Goal: Check status: Check status

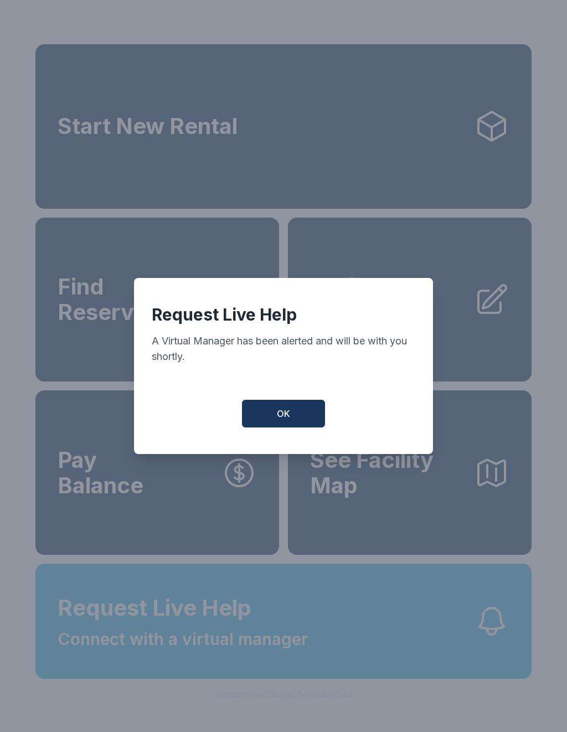
click at [280, 419] on span "OK" at bounding box center [283, 413] width 13 height 13
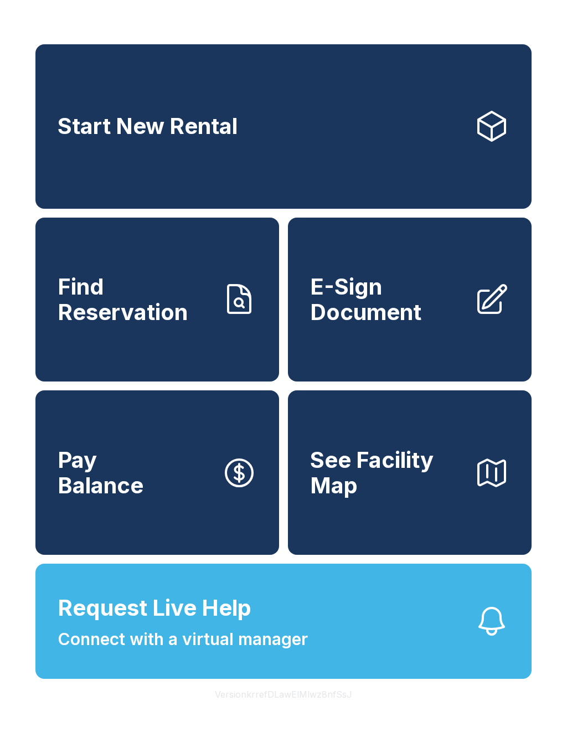
click at [180, 652] on span "Connect with a virtual manager" at bounding box center [183, 639] width 250 height 25
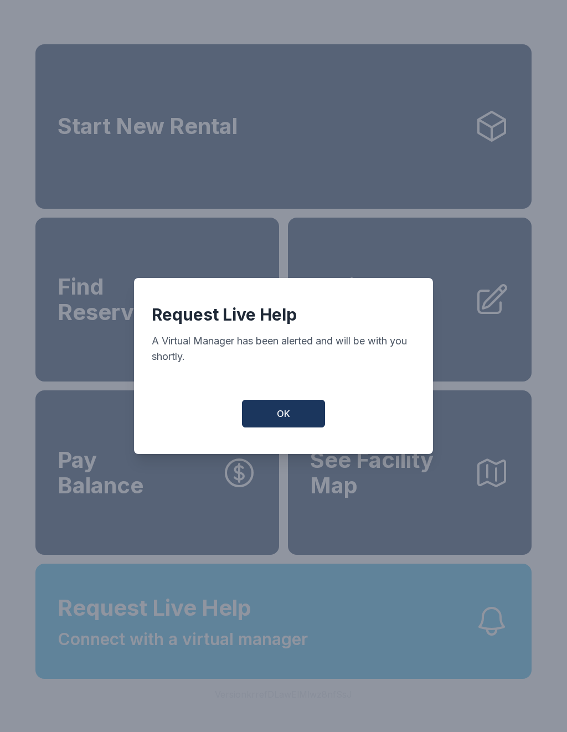
click at [291, 422] on button "OK" at bounding box center [283, 414] width 83 height 28
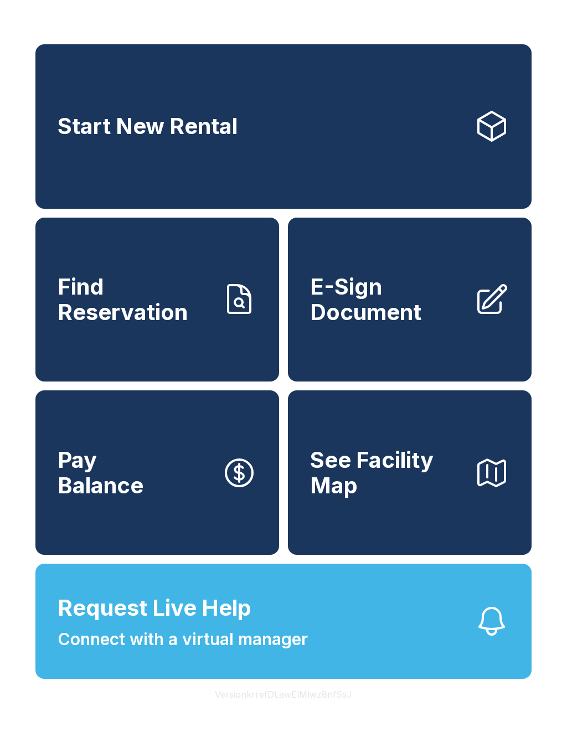
click at [328, 657] on button "Request Live Help Connect with a virtual manager" at bounding box center [283, 621] width 496 height 115
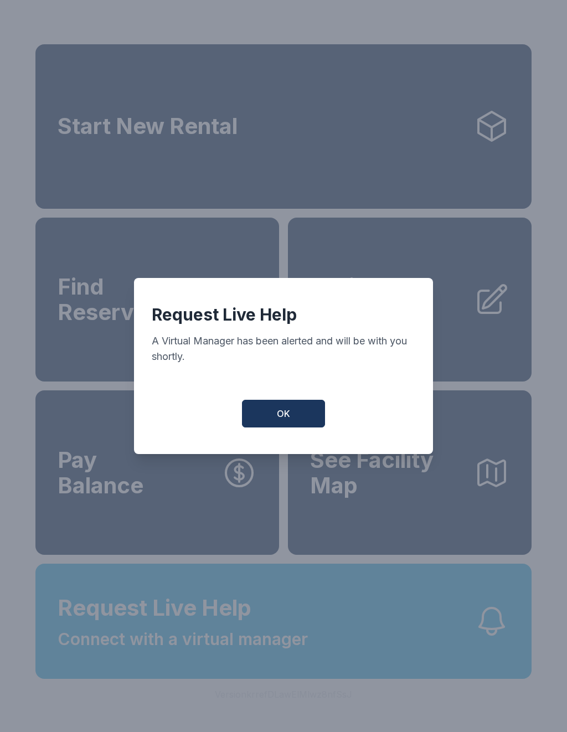
click at [279, 413] on span "OK" at bounding box center [283, 413] width 13 height 13
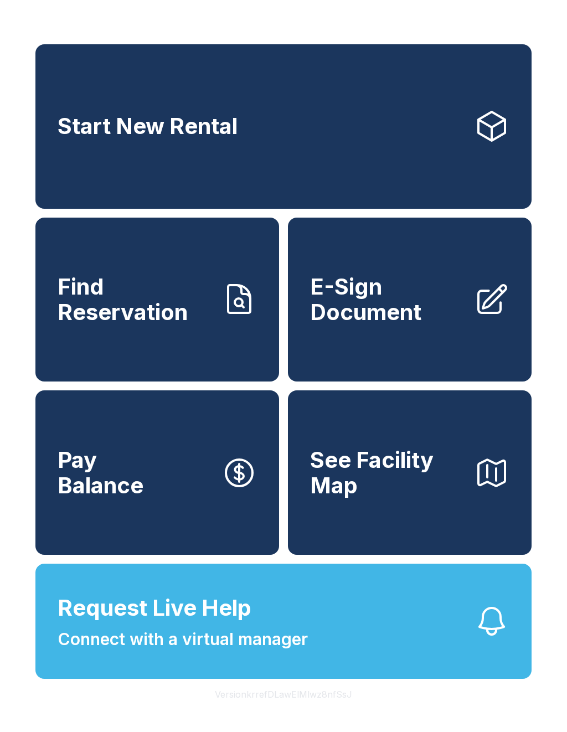
click at [305, 652] on span "Connect with a virtual manager" at bounding box center [183, 639] width 250 height 25
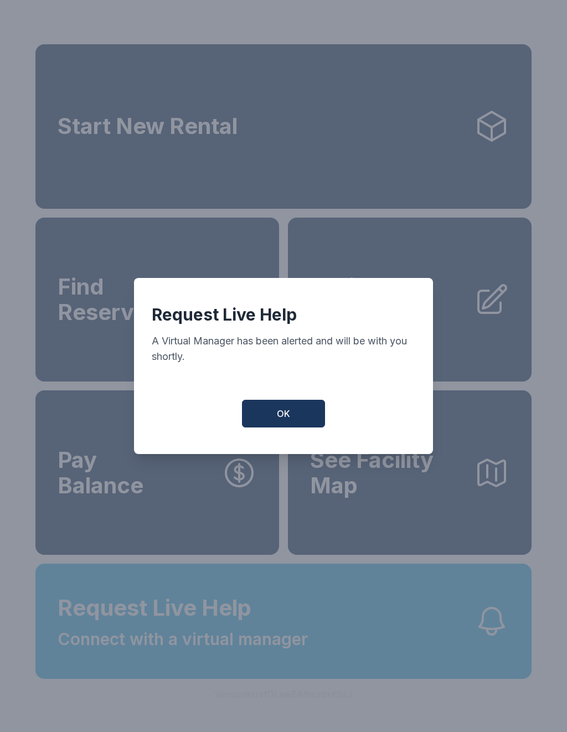
click at [281, 426] on button "OK" at bounding box center [283, 414] width 83 height 28
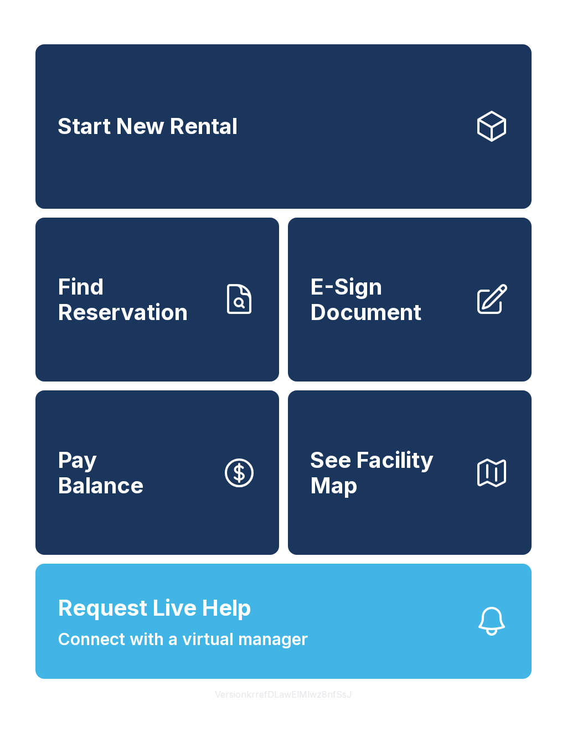
click at [374, 527] on button "See Facility Map" at bounding box center [410, 472] width 244 height 164
click at [292, 652] on span "Connect with a virtual manager" at bounding box center [183, 639] width 250 height 25
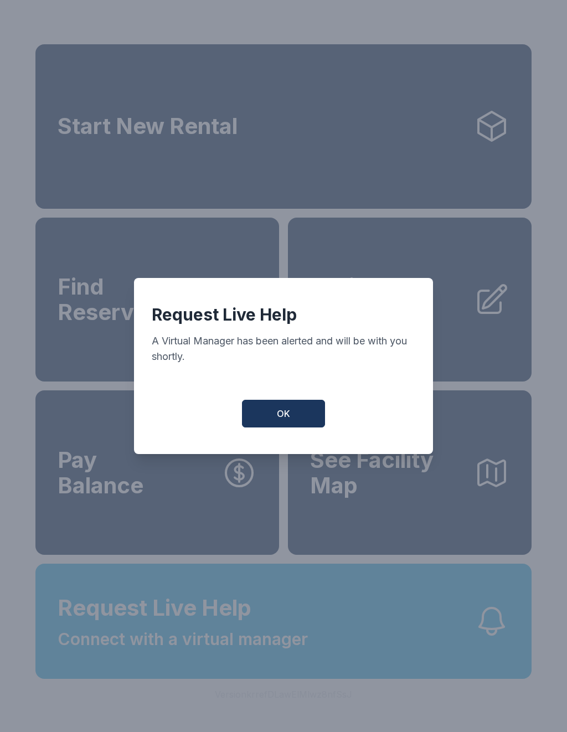
click at [285, 420] on span "OK" at bounding box center [283, 413] width 13 height 13
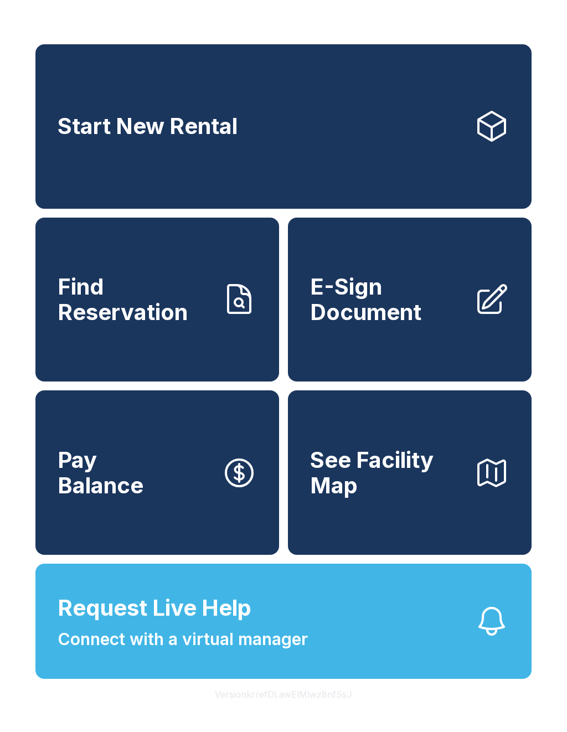
click at [217, 318] on link "Find Reservation" at bounding box center [157, 300] width 244 height 164
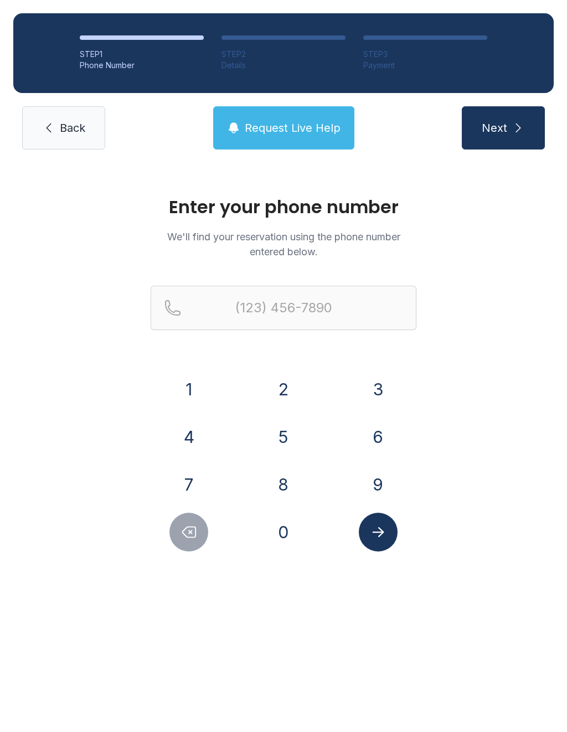
click at [189, 480] on button "7" at bounding box center [188, 484] width 39 height 39
click at [282, 532] on button "0" at bounding box center [283, 532] width 39 height 39
click at [287, 490] on button "8" at bounding box center [283, 484] width 39 height 39
click at [194, 486] on button "7" at bounding box center [188, 484] width 39 height 39
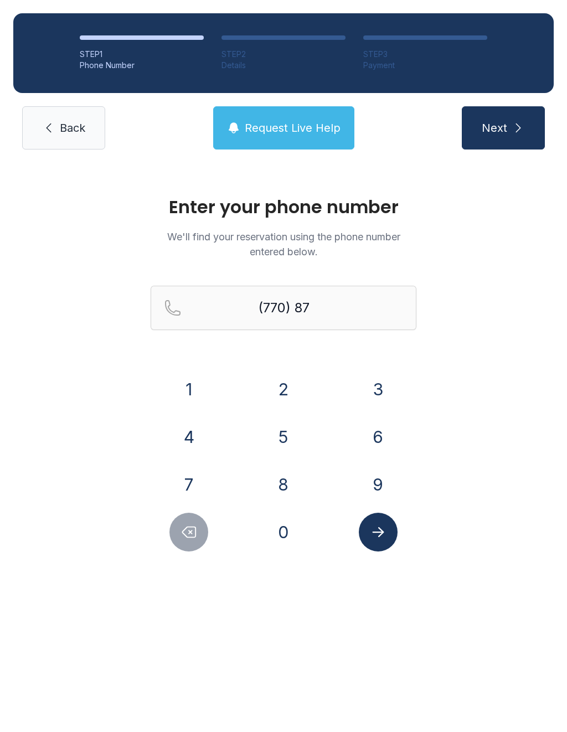
click at [282, 435] on button "5" at bounding box center [283, 437] width 39 height 39
click at [191, 389] on button "1" at bounding box center [188, 389] width 39 height 39
click at [285, 436] on button "5" at bounding box center [283, 437] width 39 height 39
click at [291, 532] on button "0" at bounding box center [283, 532] width 39 height 39
click at [388, 369] on form "(770) 875-150 1 2 3 4 5 6 7 8 9 0" at bounding box center [284, 419] width 266 height 266
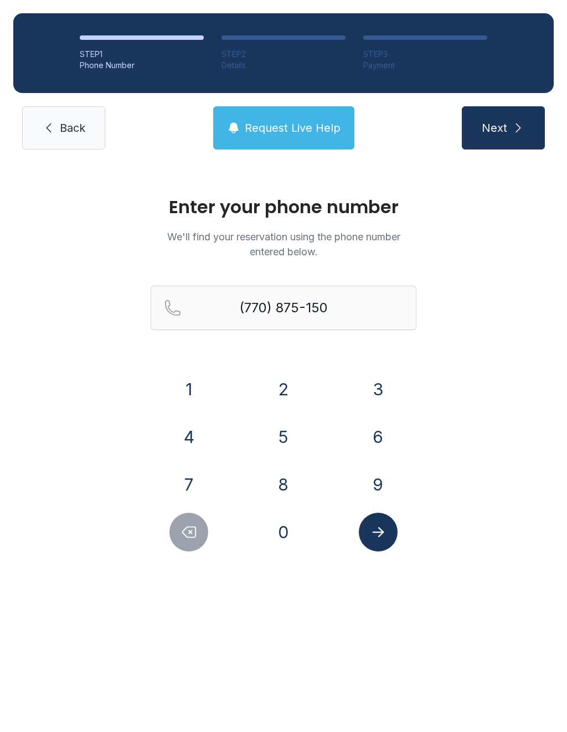
click at [384, 380] on button "3" at bounding box center [378, 389] width 39 height 39
type input "[PHONE_NUMBER]"
click at [517, 125] on icon "submit" at bounding box center [518, 127] width 5 height 9
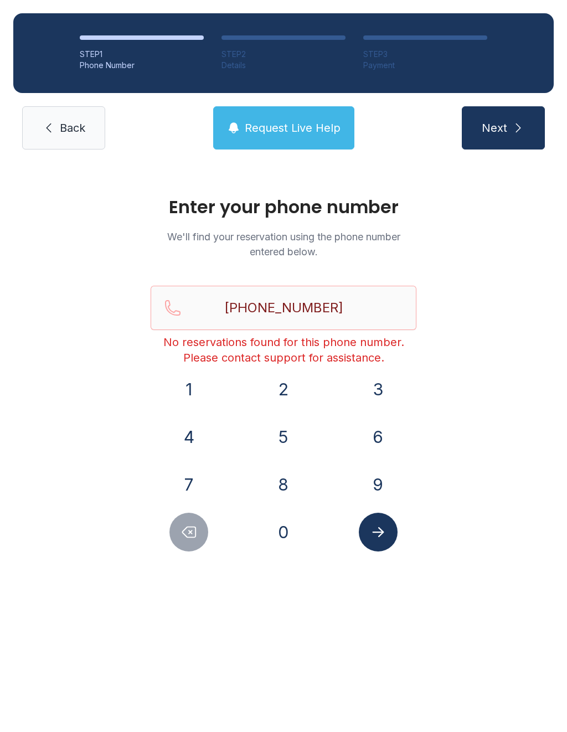
click at [261, 142] on button "Request Live Help" at bounding box center [283, 127] width 141 height 43
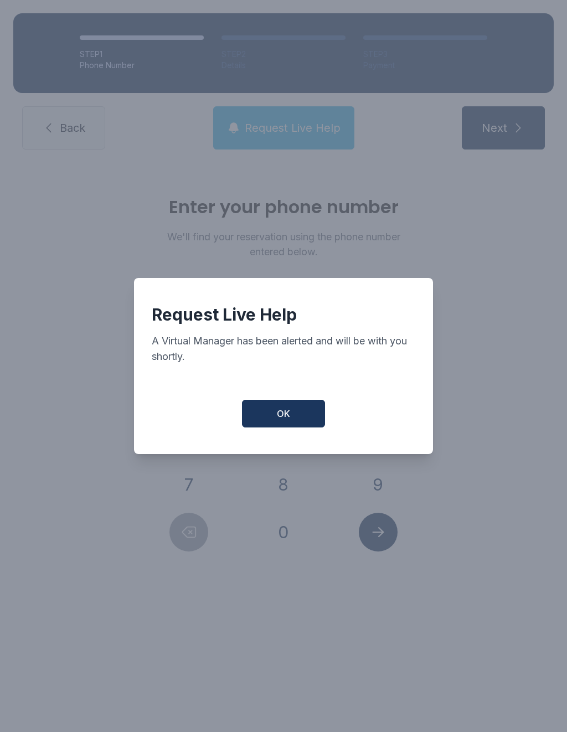
click at [282, 415] on span "OK" at bounding box center [283, 413] width 13 height 13
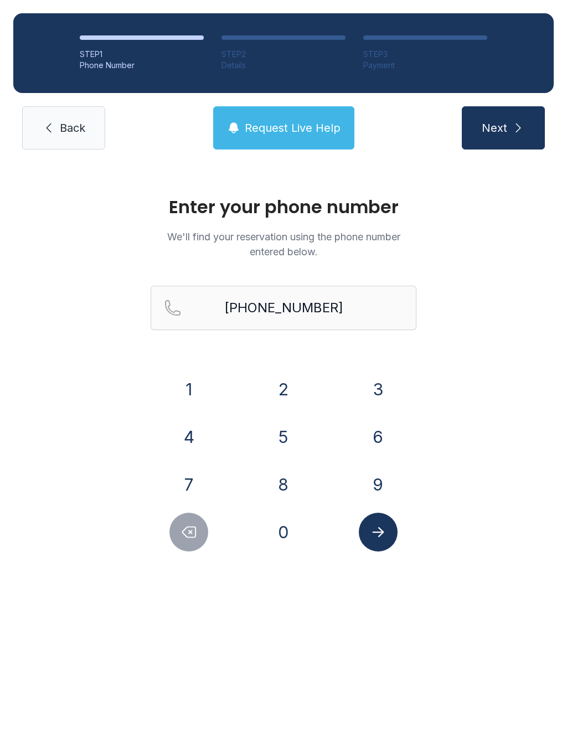
click at [485, 141] on button "Next" at bounding box center [503, 127] width 83 height 43
